Goal: Obtain resource: Obtain resource

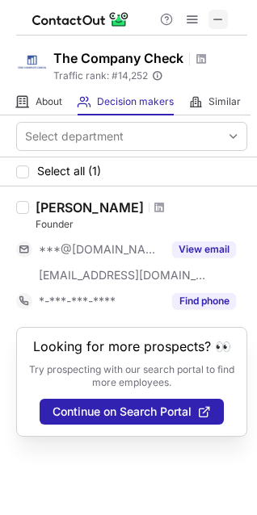
click at [212, 19] on span at bounding box center [217, 19] width 13 height 13
click at [196, 56] on span at bounding box center [201, 58] width 13 height 13
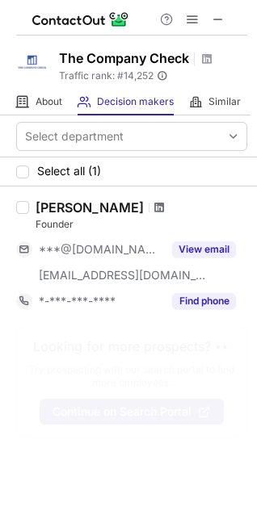
click at [154, 203] on span at bounding box center [159, 207] width 10 height 13
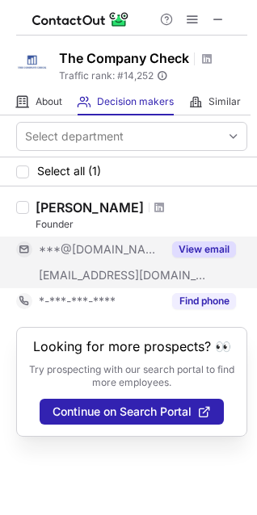
click at [208, 248] on button "View email" at bounding box center [204, 249] width 64 height 16
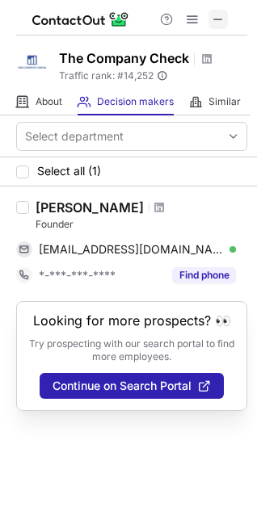
click at [213, 18] on span at bounding box center [217, 19] width 13 height 13
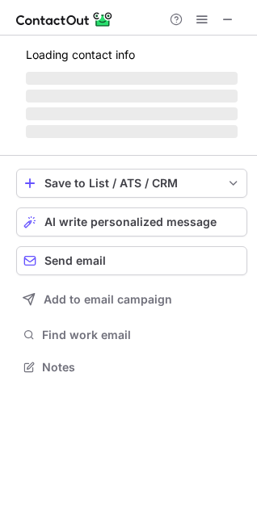
scroll to position [377, 257]
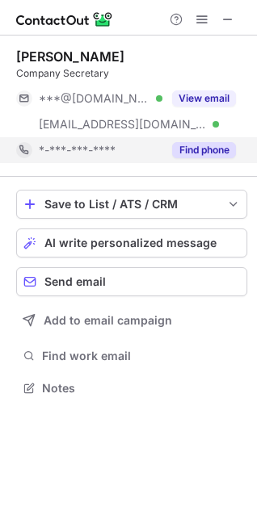
click at [198, 155] on button "Find phone" at bounding box center [204, 150] width 64 height 16
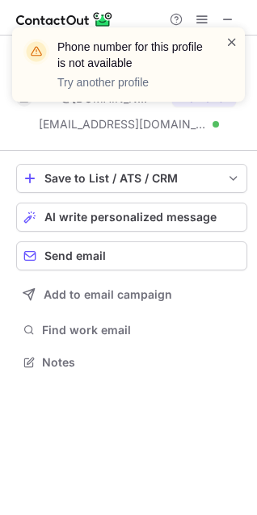
scroll to position [351, 257]
click at [228, 42] on span at bounding box center [231, 42] width 13 height 16
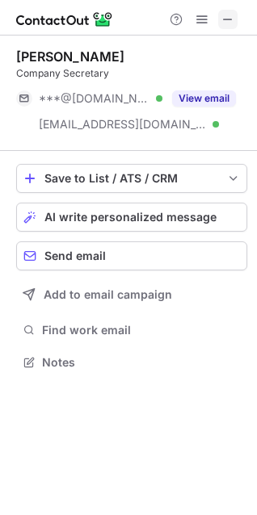
click at [224, 18] on span at bounding box center [227, 19] width 13 height 13
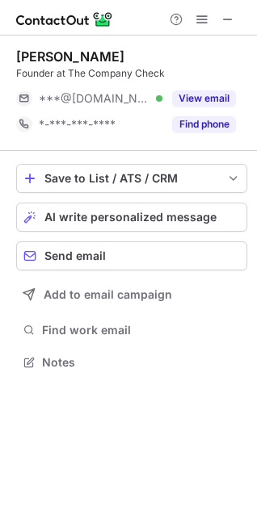
scroll to position [8, 7]
click at [235, 23] on button at bounding box center [227, 19] width 19 height 19
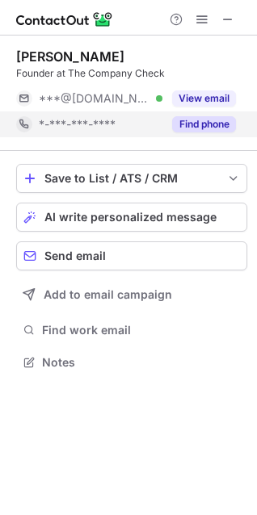
click at [212, 121] on button "Find phone" at bounding box center [204, 124] width 64 height 16
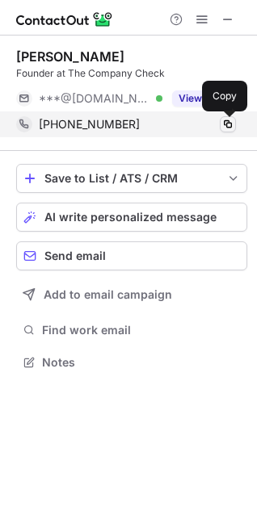
click at [231, 126] on span at bounding box center [227, 124] width 13 height 13
